Goal: Answer question/provide support

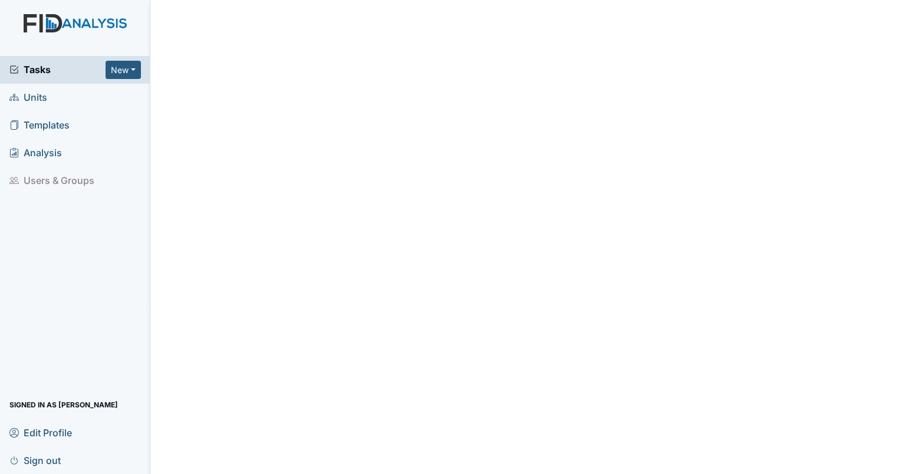
click at [26, 93] on span "Units" at bounding box center [28, 97] width 38 height 18
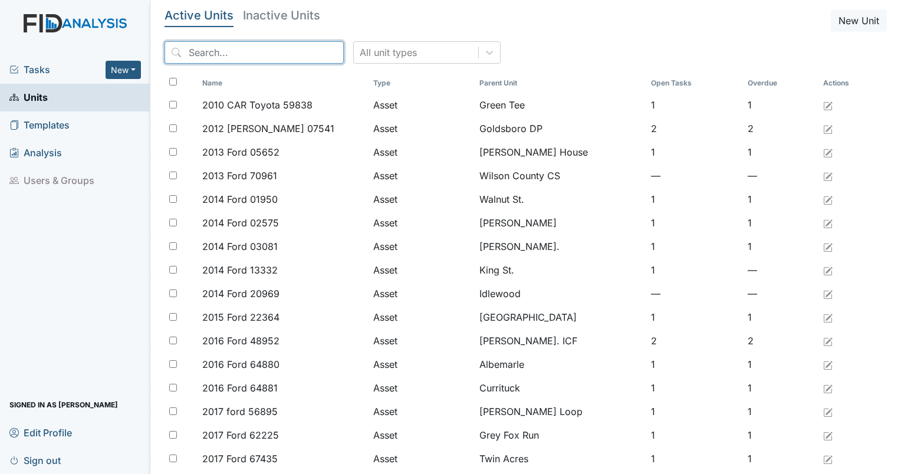
click at [266, 49] on input "search" at bounding box center [254, 52] width 179 height 22
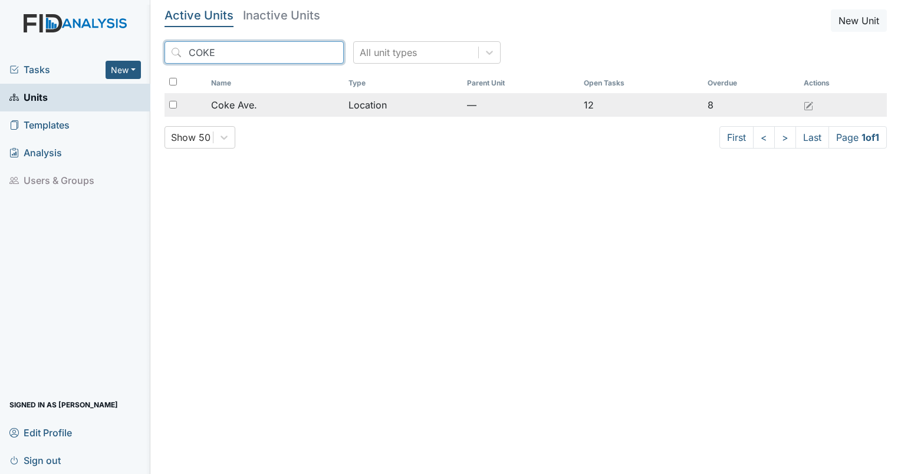
type input "COKE"
click at [282, 108] on div "Coke Ave." at bounding box center [275, 105] width 128 height 14
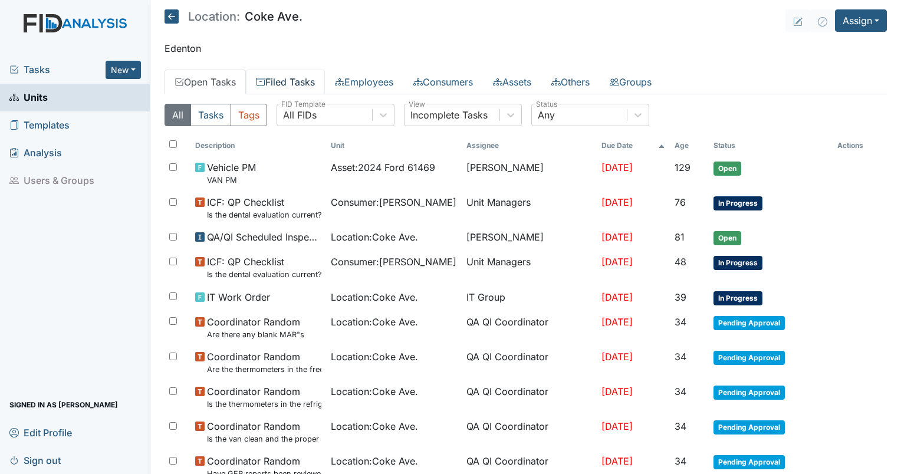
click at [314, 78] on link "Filed Tasks" at bounding box center [285, 82] width 79 height 25
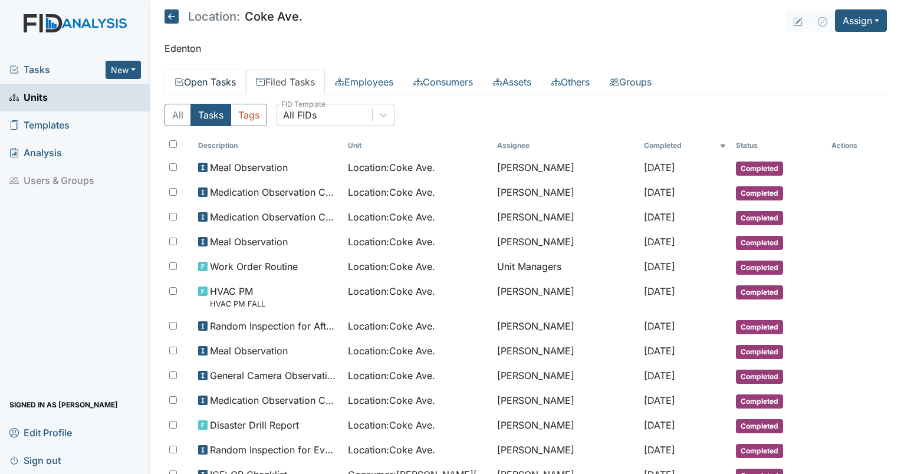
click at [233, 79] on link "Open Tasks" at bounding box center [205, 82] width 81 height 25
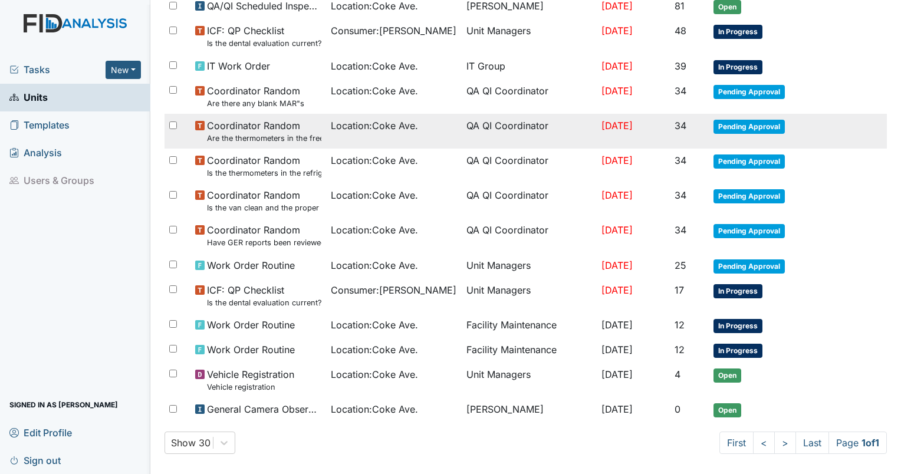
scroll to position [236, 0]
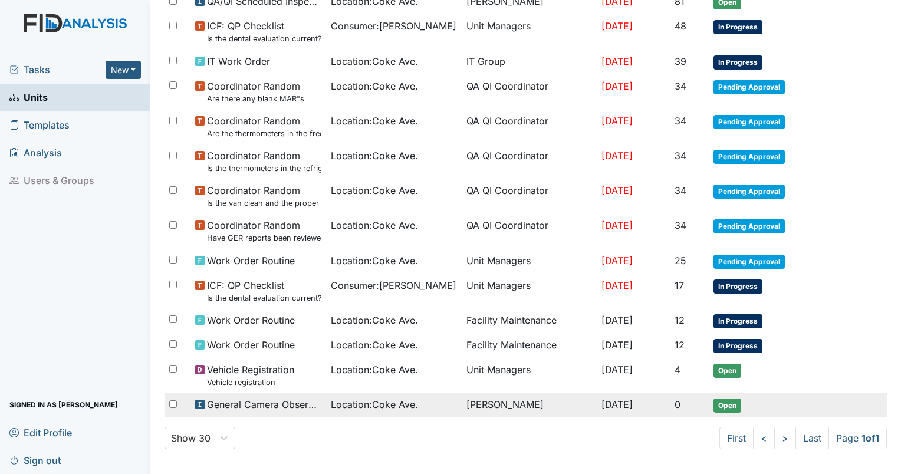
click at [731, 402] on span "Open" at bounding box center [728, 406] width 28 height 14
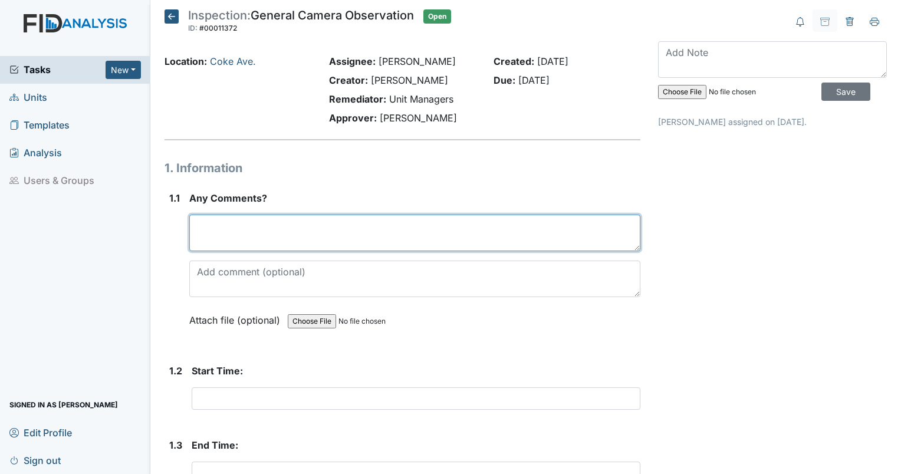
click at [328, 239] on textarea at bounding box center [414, 233] width 451 height 37
type textarea "NEED TO DO MORE ACTIVITIES WITH THE CLIENTS."
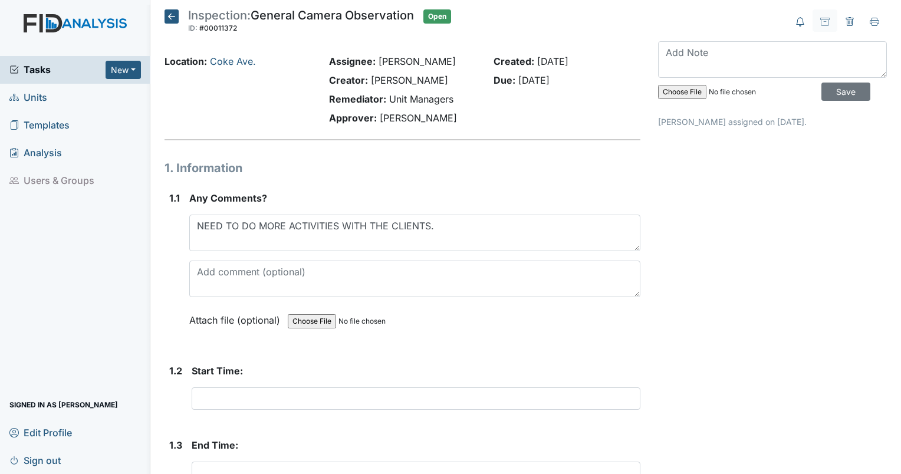
click at [731, 325] on div "Archive Task × Are you sure you want to archive this task? It will appear as in…" at bounding box center [772, 420] width 246 height 823
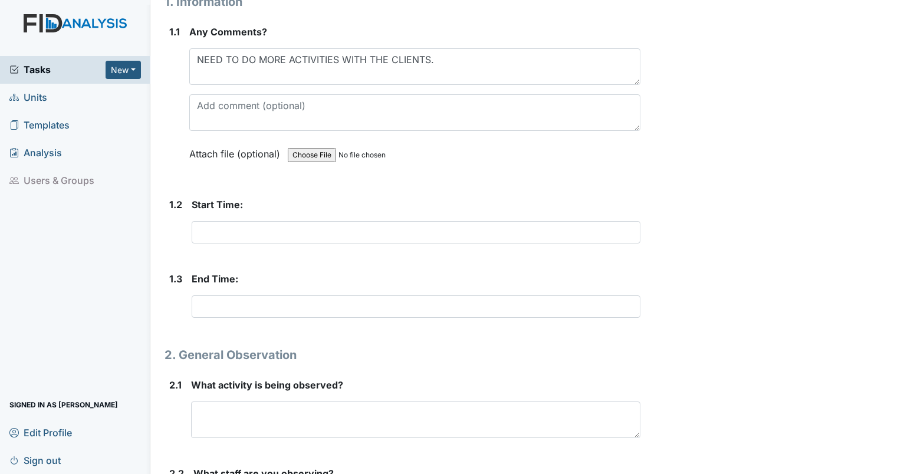
scroll to position [177, 0]
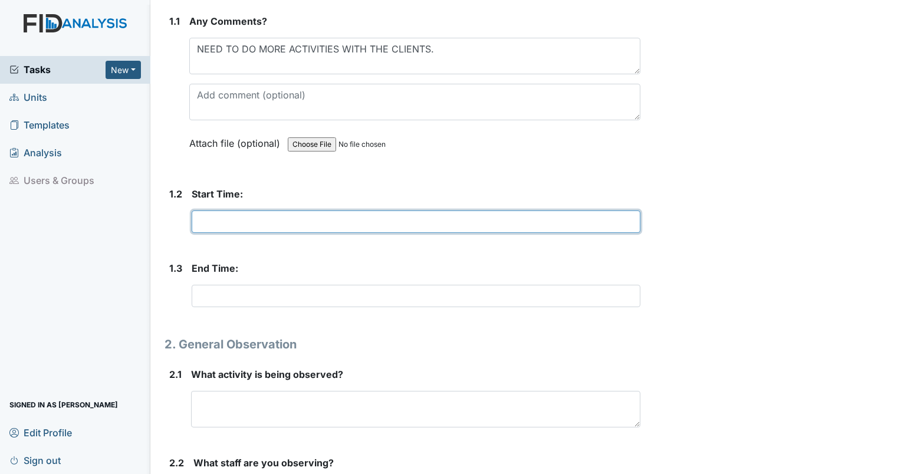
click at [300, 221] on input "text" at bounding box center [416, 222] width 449 height 22
type input "1500"
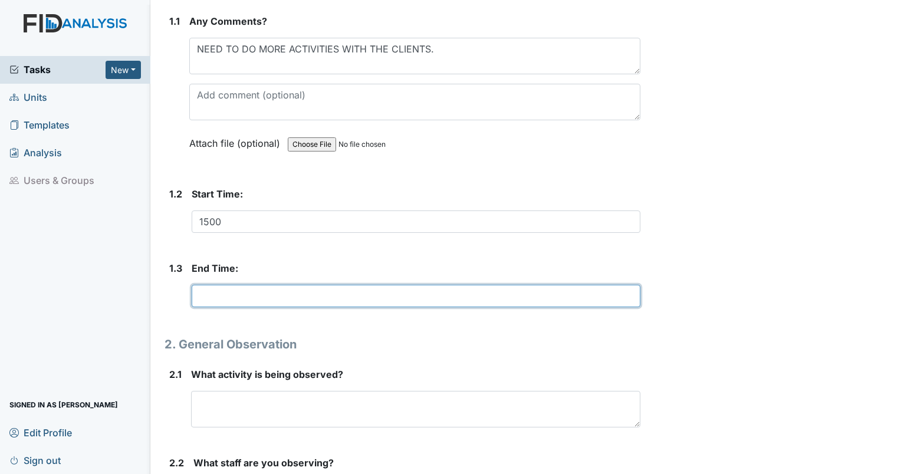
click at [255, 292] on input "text" at bounding box center [416, 296] width 449 height 22
type input "1545"
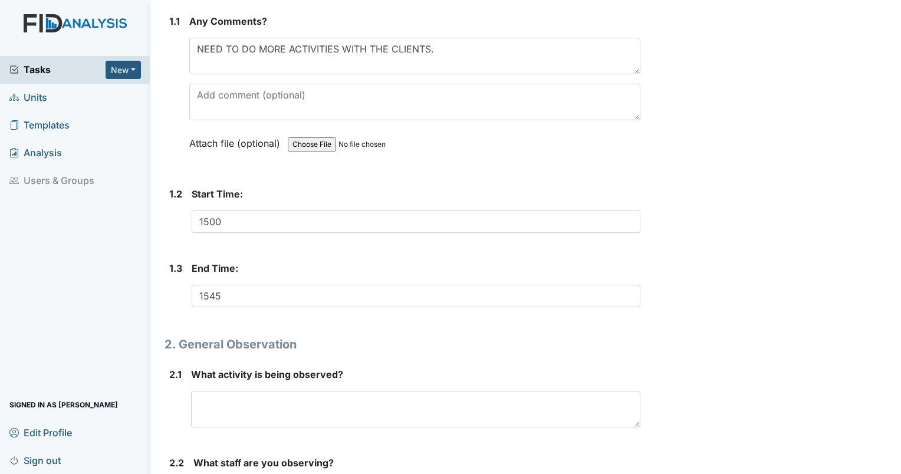
click at [736, 282] on div "Archive Task × Are you sure you want to archive this task? It will appear as in…" at bounding box center [772, 244] width 246 height 823
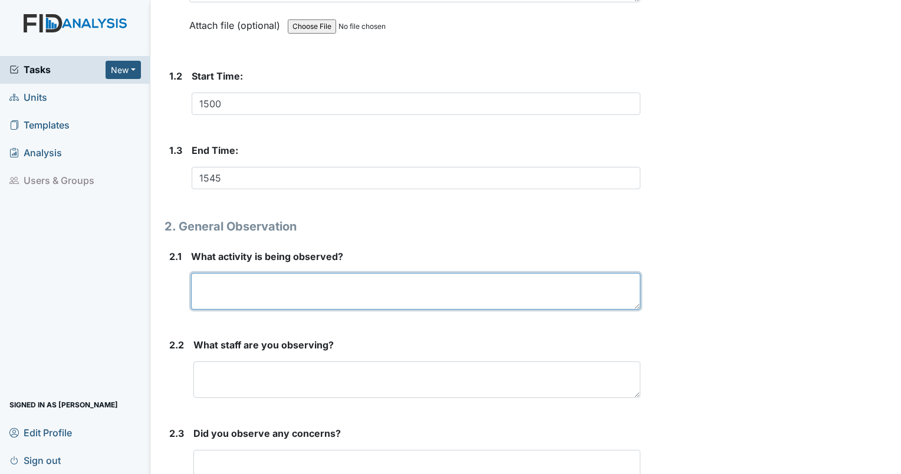
click at [293, 304] on textarea at bounding box center [415, 291] width 449 height 37
type textarea "T"
type textarea "CLIENTS ATRS"
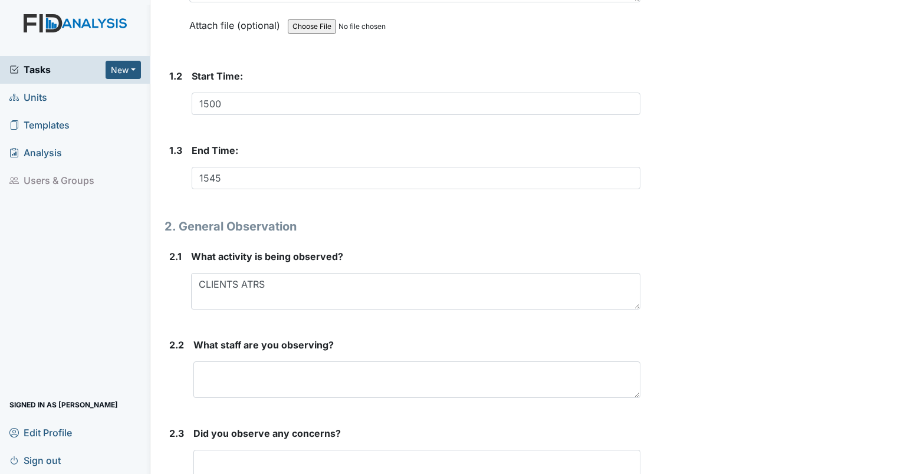
click at [743, 285] on div "Archive Task × Are you sure you want to archive this task? It will appear as in…" at bounding box center [772, 126] width 246 height 823
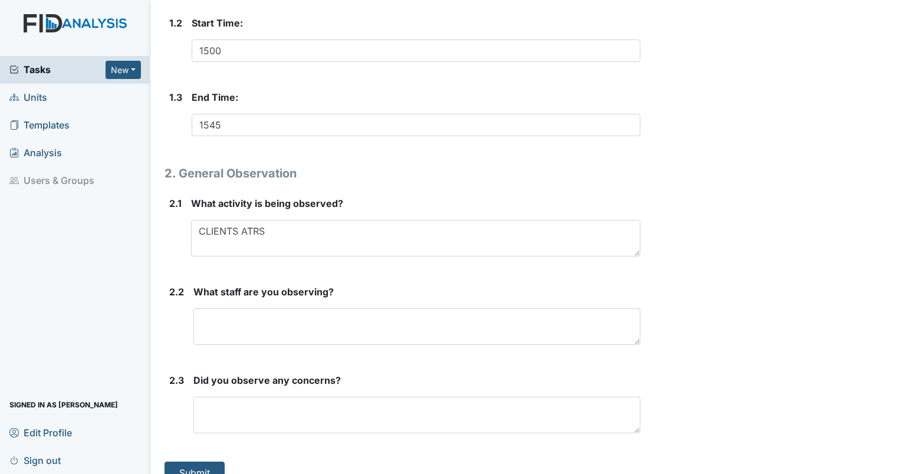
scroll to position [366, 0]
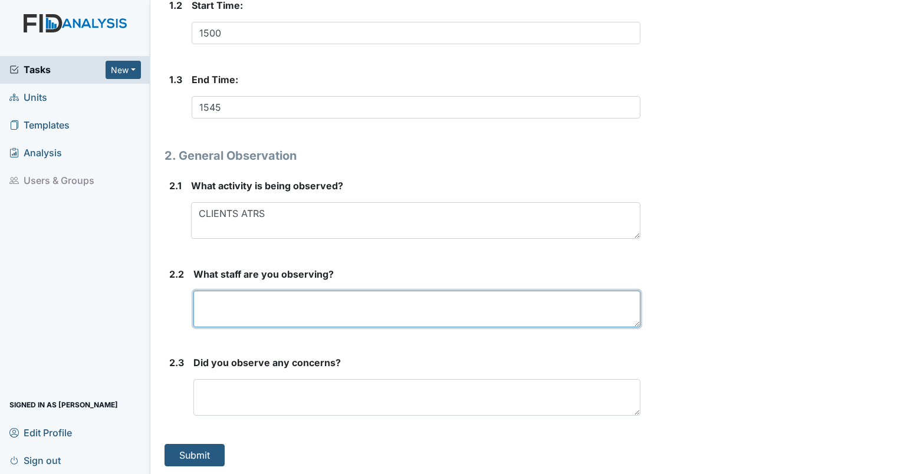
click at [502, 320] on textarea at bounding box center [416, 309] width 447 height 37
